Goal: Information Seeking & Learning: Learn about a topic

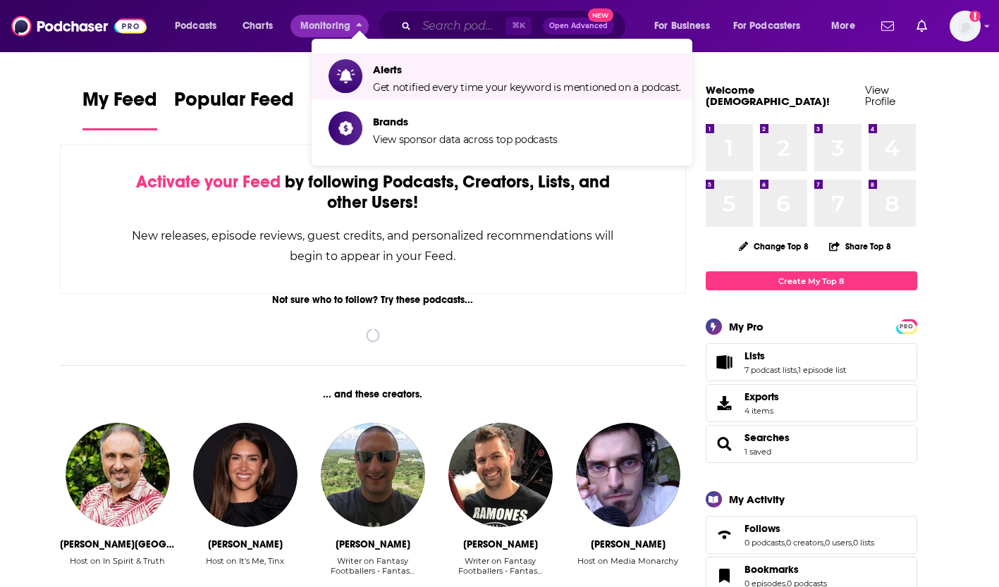
click at [431, 31] on input "Search podcasts, credits, & more..." at bounding box center [461, 26] width 89 height 23
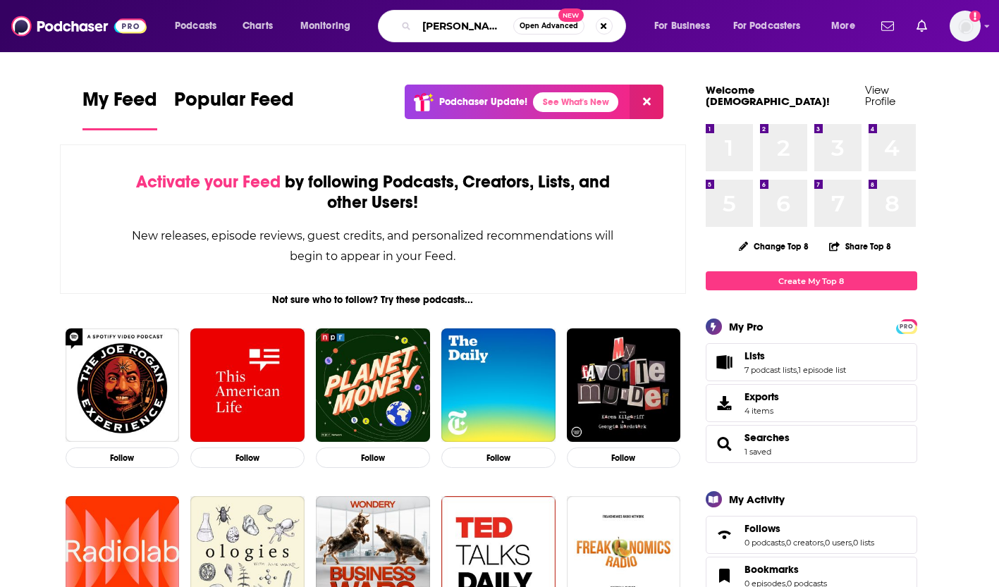
type input "[PERSON_NAME] pool"
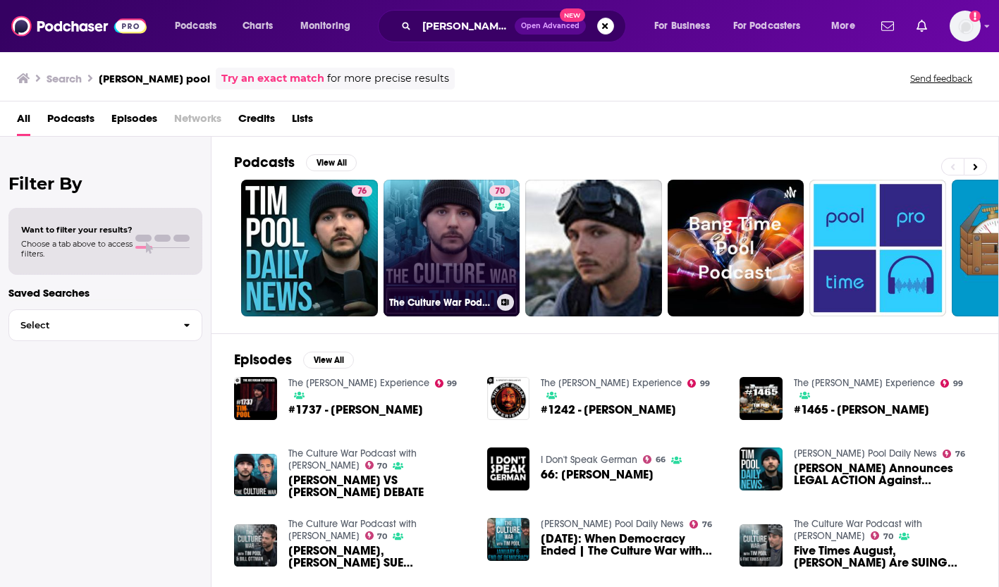
click at [419, 251] on link "70 The Culture War Podcast with [PERSON_NAME]" at bounding box center [451, 248] width 137 height 137
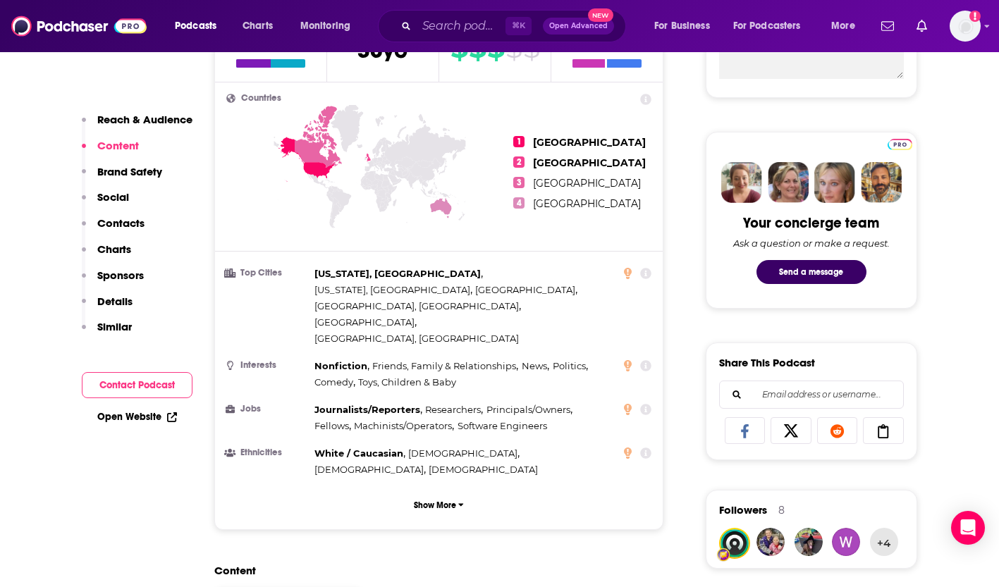
scroll to position [598, 0]
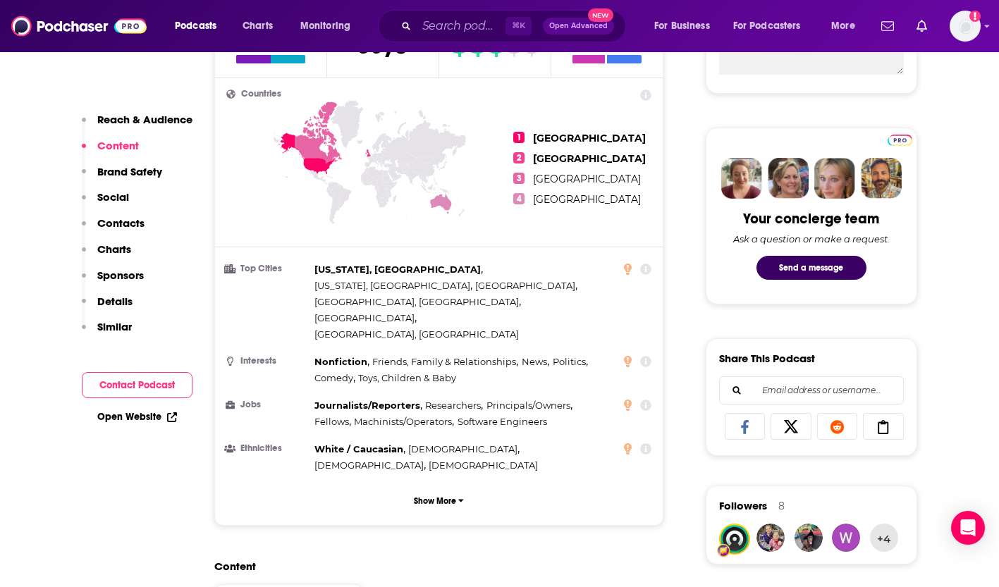
click at [126, 122] on p "Reach & Audience" at bounding box center [144, 119] width 95 height 13
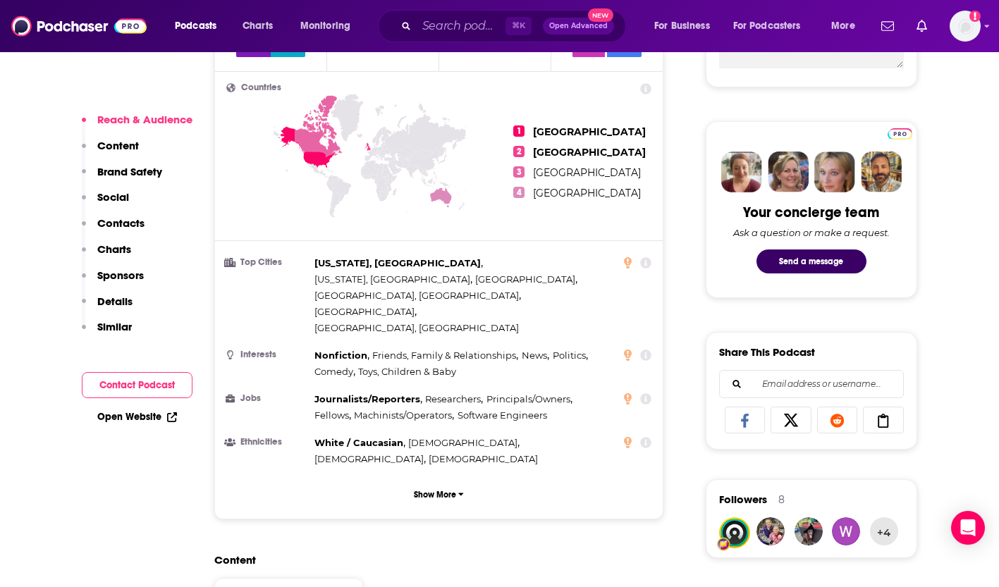
scroll to position [0, 0]
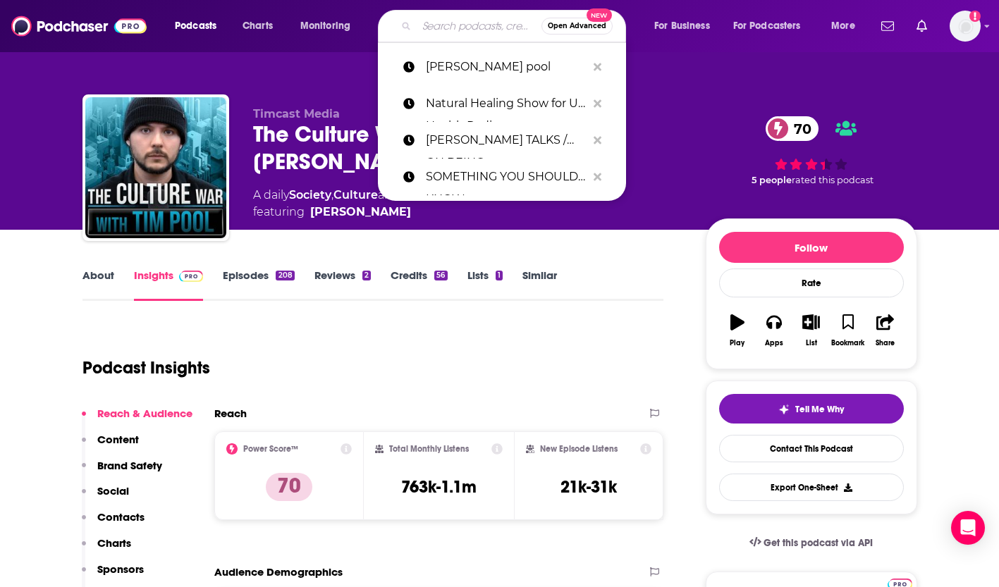
click at [467, 35] on input "Search podcasts, credits, & more..." at bounding box center [479, 26] width 125 height 23
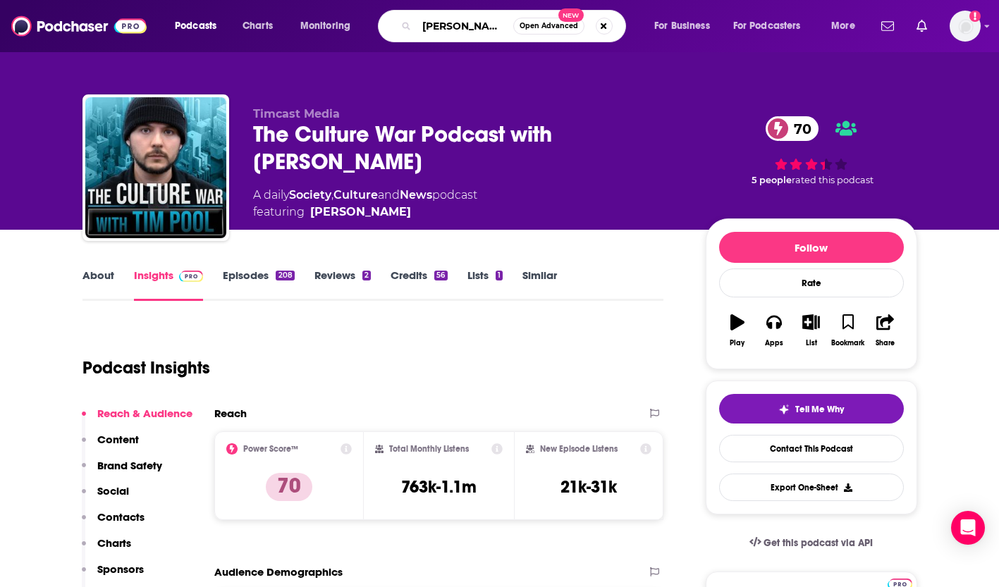
type input "[PERSON_NAME]"
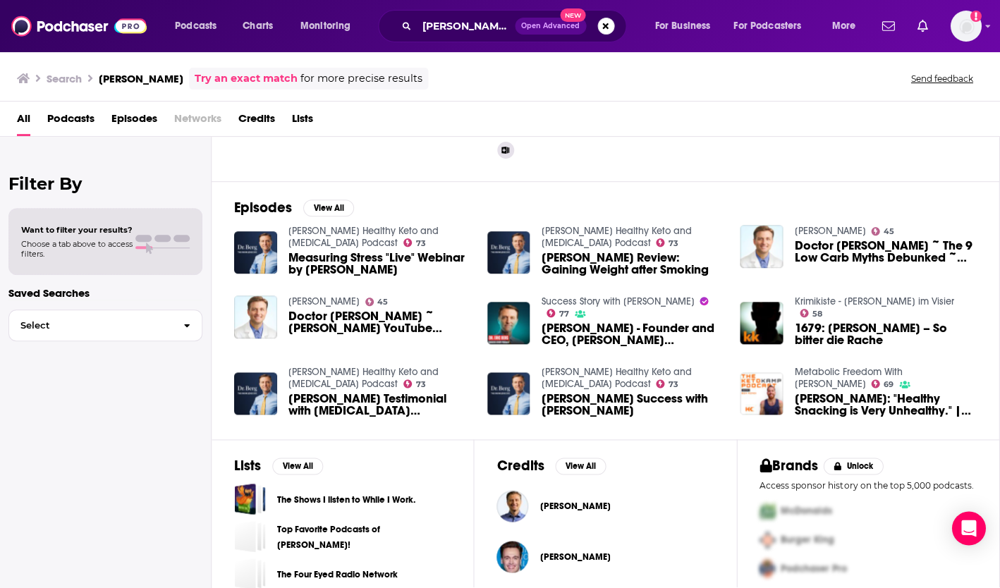
scroll to position [171, 0]
